Goal: Information Seeking & Learning: Learn about a topic

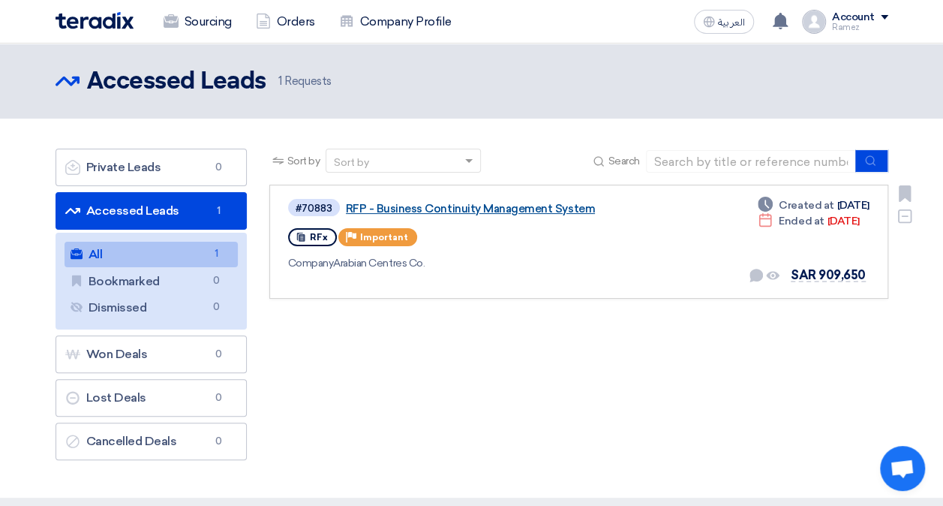
click at [564, 209] on link "RFP - Business Continuity Management System" at bounding box center [533, 209] width 375 height 14
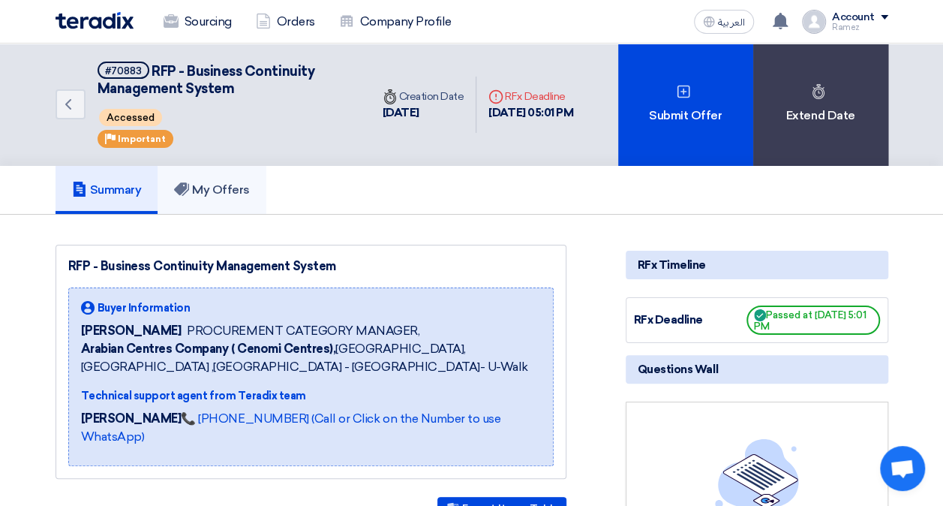
click at [229, 196] on h5 "My Offers" at bounding box center [212, 189] width 76 height 15
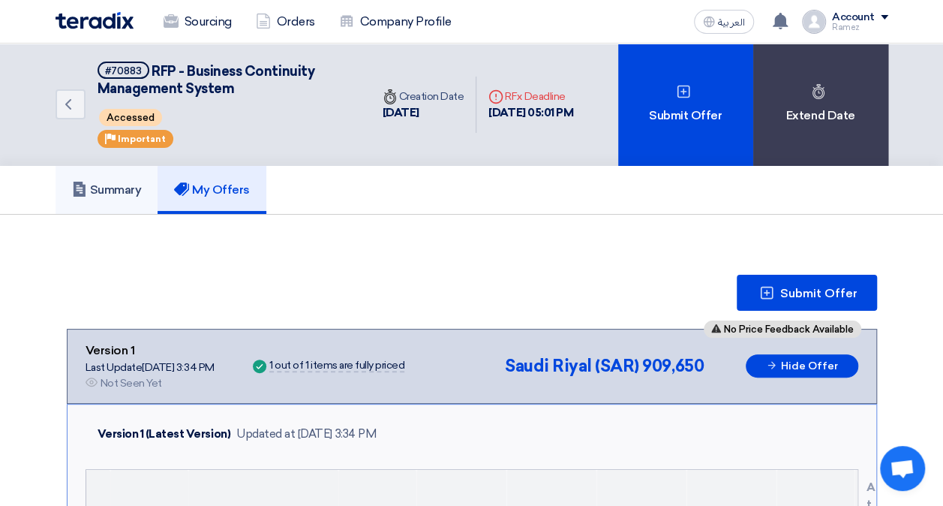
click at [119, 186] on h5 "Summary" at bounding box center [107, 189] width 70 height 15
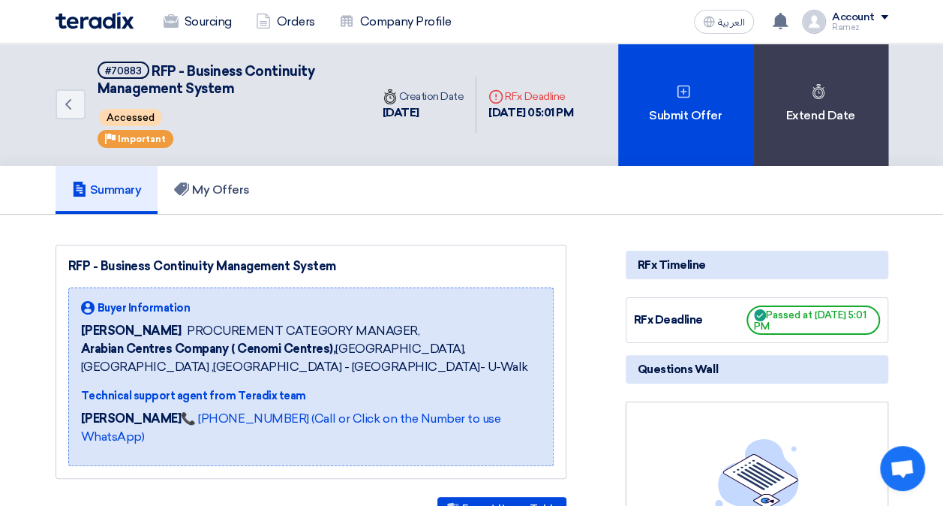
click at [78, 101] on link "Back" at bounding box center [71, 104] width 30 height 30
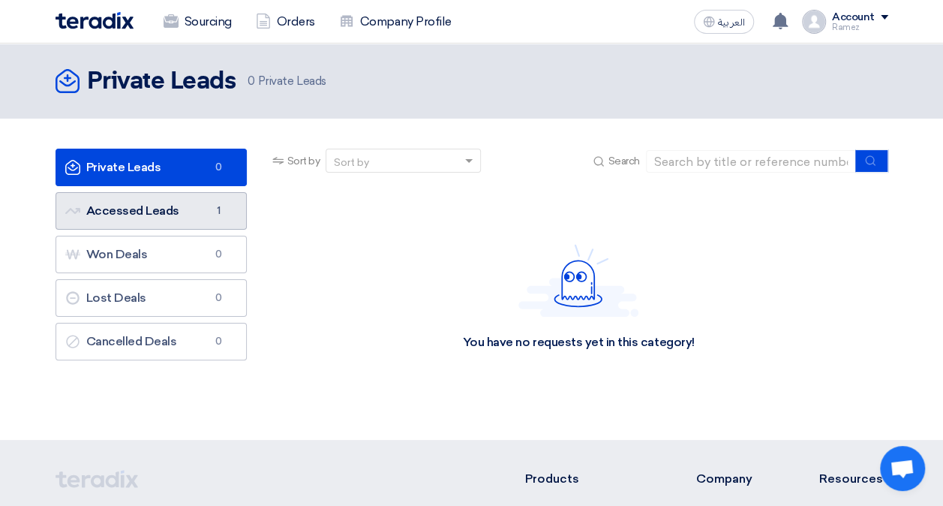
click at [161, 210] on link "Accessed Leads Accessed Leads 1" at bounding box center [151, 211] width 191 height 38
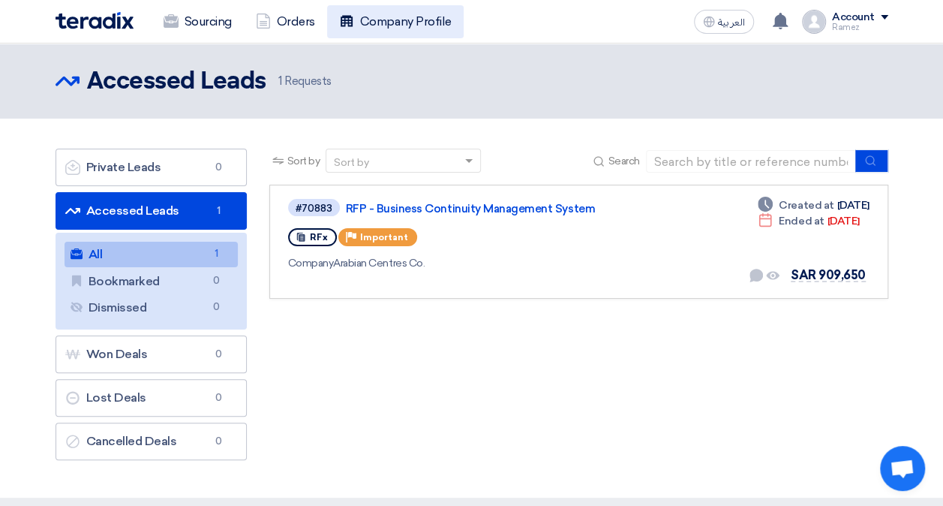
click at [440, 20] on link "Company Profile" at bounding box center [395, 21] width 137 height 33
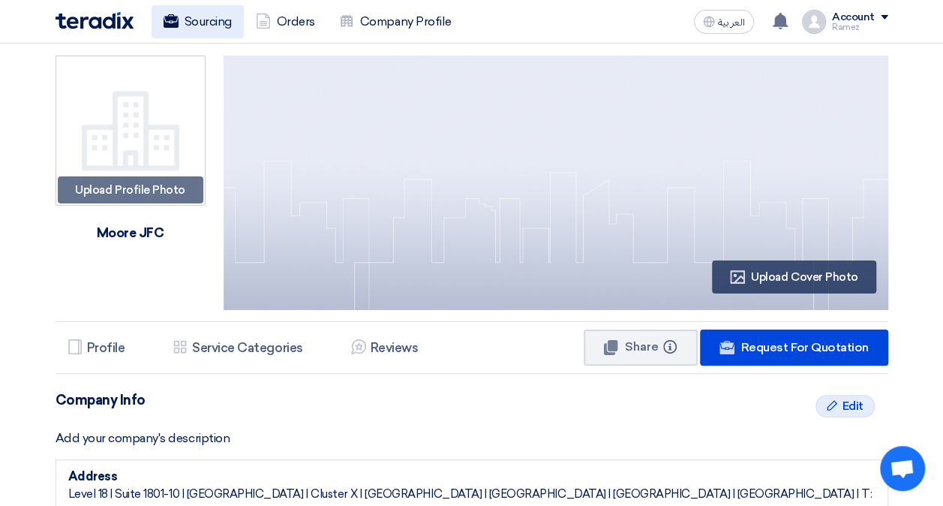
click at [218, 14] on link "Sourcing" at bounding box center [198, 21] width 92 height 33
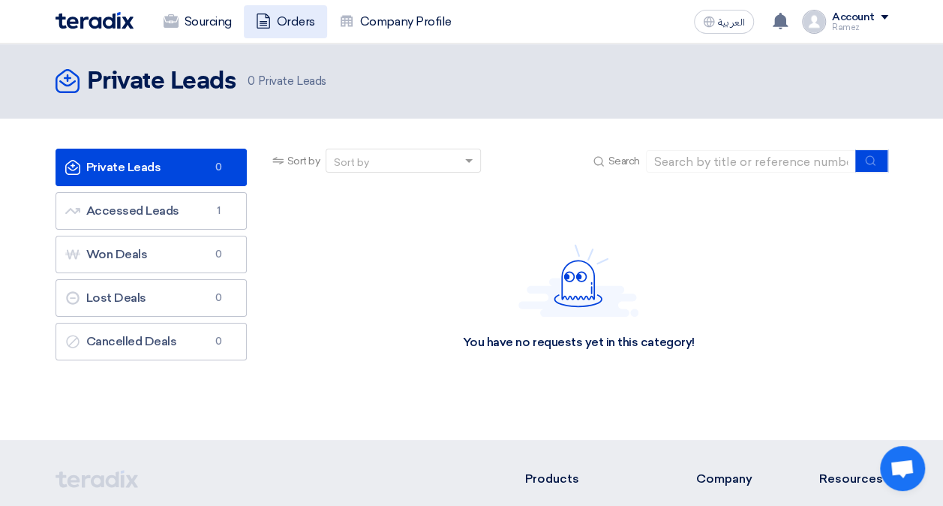
click at [300, 23] on link "Orders" at bounding box center [285, 21] width 83 height 33
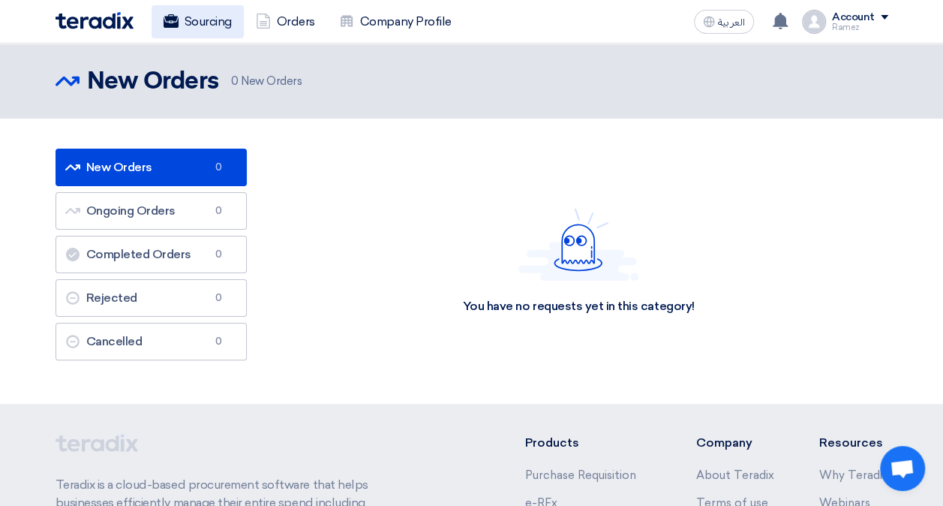
click at [195, 27] on link "Sourcing" at bounding box center [198, 21] width 92 height 33
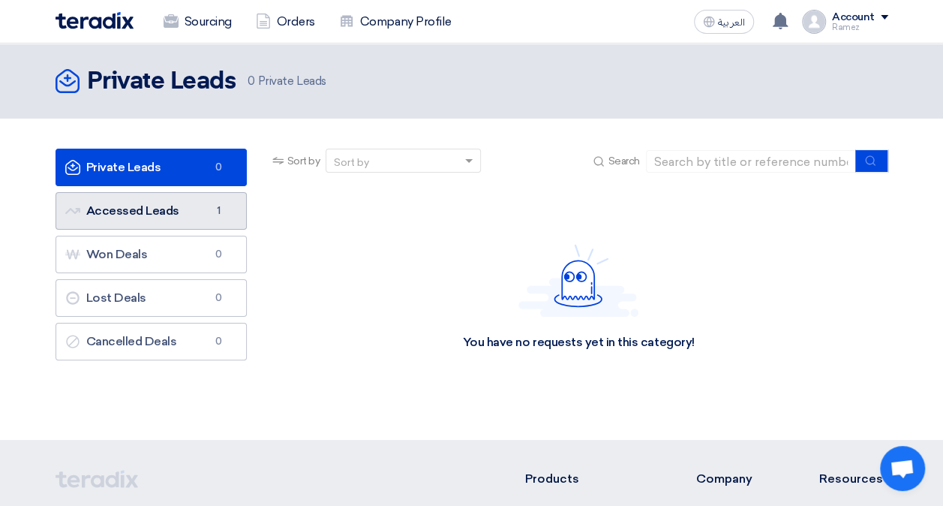
click at [144, 212] on link "Accessed Leads Accessed Leads 1" at bounding box center [151, 211] width 191 height 38
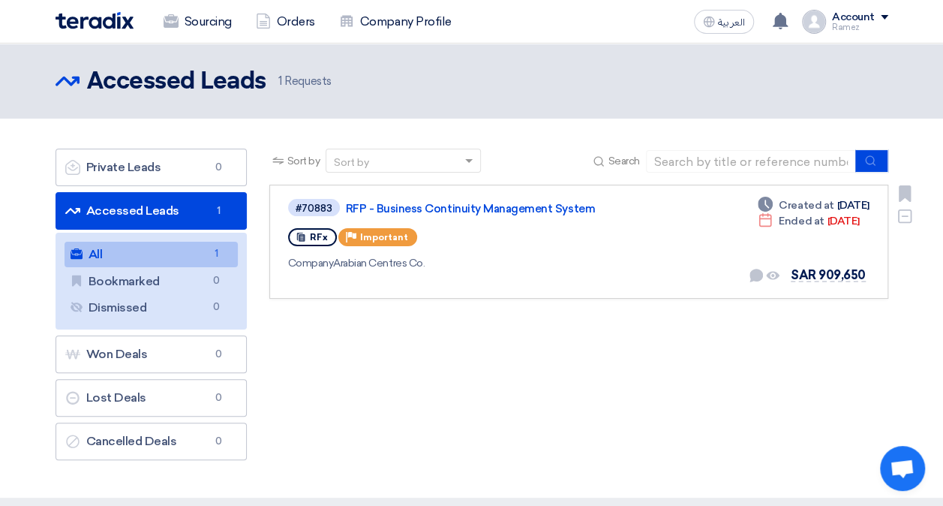
click at [379, 233] on span "Important" at bounding box center [384, 237] width 48 height 11
drag, startPoint x: 379, startPoint y: 233, endPoint x: 533, endPoint y: 269, distance: 157.9
click at [533, 269] on div "Company Arabian Centres Co." at bounding box center [506, 263] width 436 height 16
click at [566, 332] on div "Sort by Sort by Search Category Owner Type" at bounding box center [578, 308] width 641 height 319
